Goal: Task Accomplishment & Management: Manage account settings

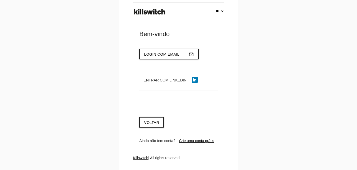
select select "**"
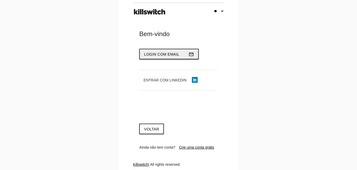
click at [155, 54] on span "Login com email" at bounding box center [161, 54] width 35 height 4
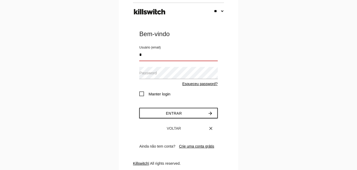
type input "**********"
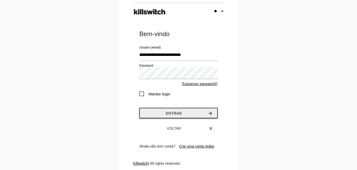
click at [174, 114] on span "Entrar" at bounding box center [174, 114] width 16 height 4
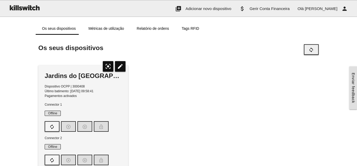
click at [310, 50] on icon "sync" at bounding box center [311, 50] width 5 height 10
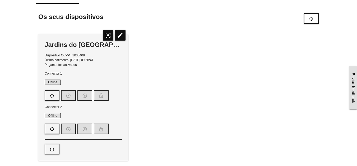
scroll to position [32, 0]
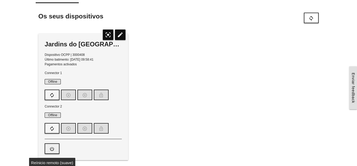
click at [52, 149] on icon "power_settings_new" at bounding box center [51, 149] width 5 height 10
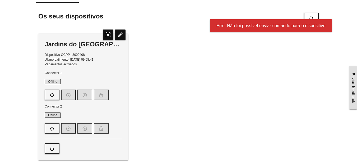
click at [161, 128] on div "Jardins do Lis Parking Dispositivo OCPP | 3000408 Último batimento: 16/08/2025,…" at bounding box center [179, 97] width 286 height 137
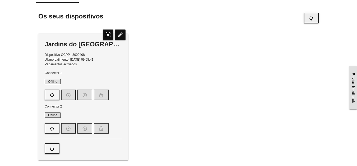
click at [313, 17] on icon "sync" at bounding box center [311, 18] width 5 height 10
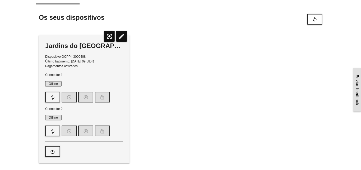
scroll to position [31, 0]
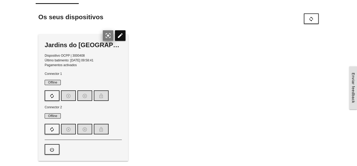
click at [111, 35] on icon "center_focus_strong" at bounding box center [108, 35] width 11 height 11
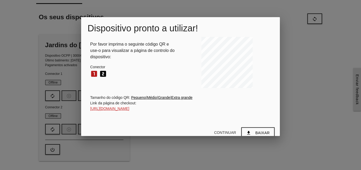
click at [312, 79] on div at bounding box center [180, 63] width 361 height 213
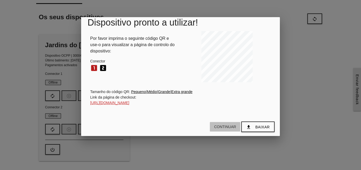
click at [226, 126] on button "Continuar" at bounding box center [225, 127] width 30 height 10
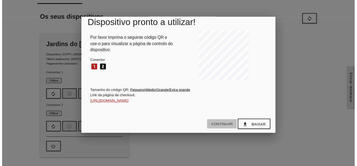
scroll to position [0, 0]
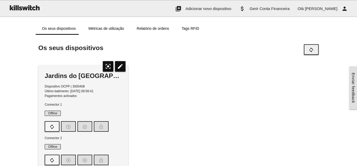
click at [314, 50] on icon "sync" at bounding box center [311, 50] width 5 height 10
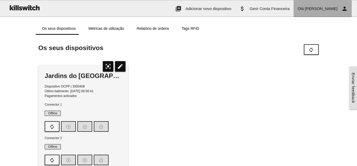
click at [327, 8] on span "Rui Alexandre" at bounding box center [321, 8] width 33 height 4
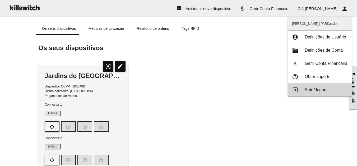
click at [316, 88] on span "Saír / logout" at bounding box center [316, 90] width 23 height 4
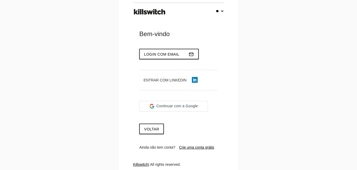
select select "**"
